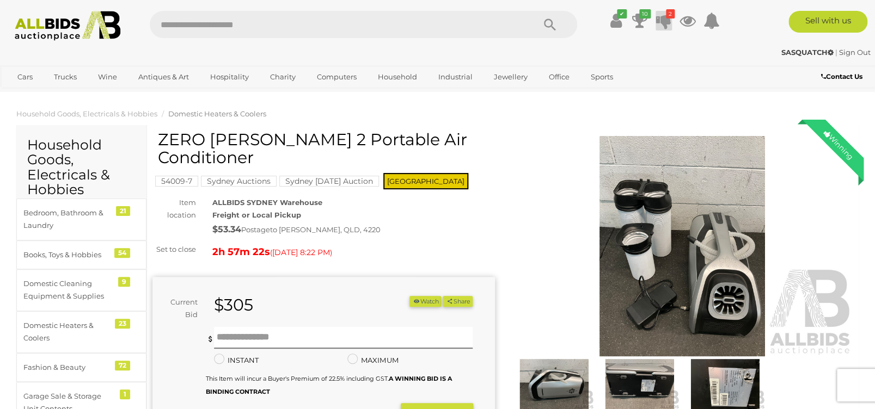
click at [668, 16] on icon "2" at bounding box center [670, 13] width 9 height 9
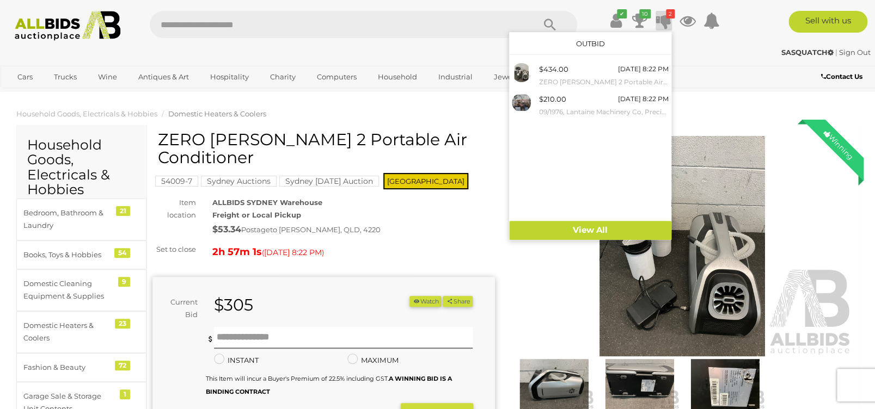
click at [343, 112] on ol "Household Goods, Electricals & Hobbies Domestic Heaters & Coolers" at bounding box center [437, 114] width 875 height 18
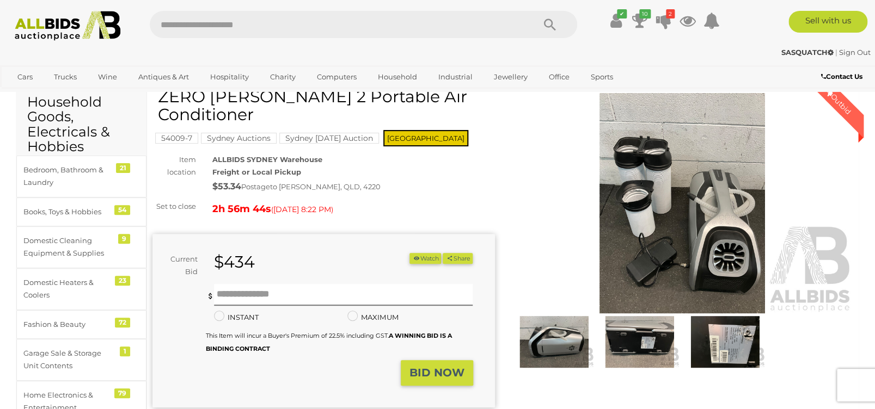
scroll to position [87, 0]
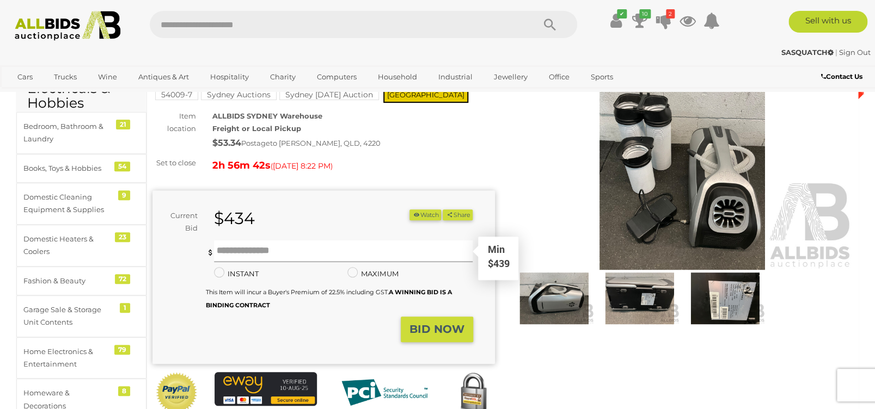
click at [240, 250] on input "text" at bounding box center [343, 252] width 259 height 22
type input "***"
click at [440, 331] on strong "BID NOW" at bounding box center [436, 329] width 55 height 13
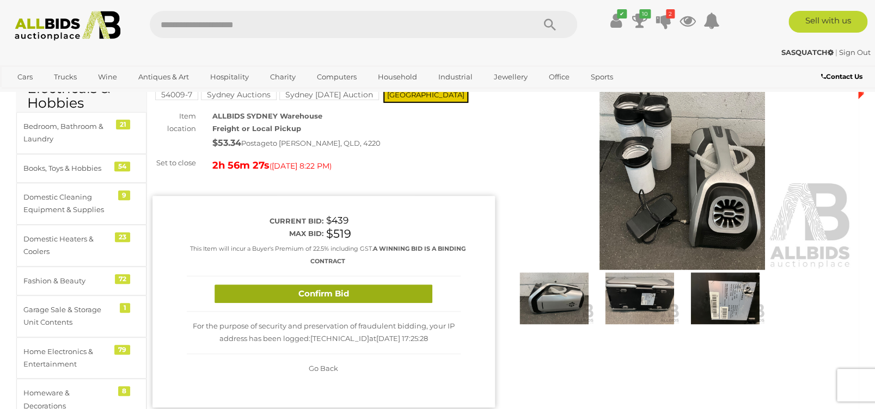
click at [321, 289] on button "Confirm Bid" at bounding box center [323, 294] width 218 height 19
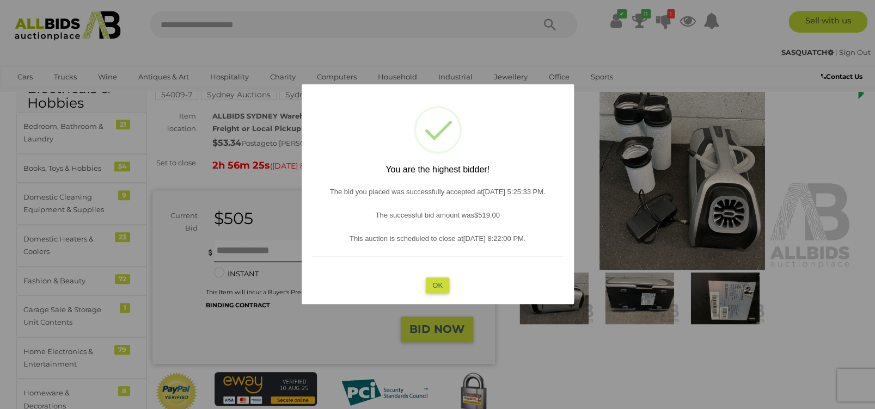
click at [442, 285] on button "OK" at bounding box center [437, 286] width 23 height 16
